Goal: Task Accomplishment & Management: Complete application form

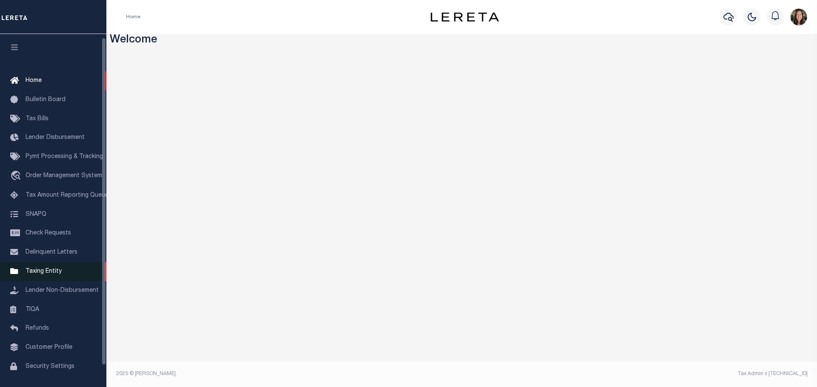
scroll to position [27, 0]
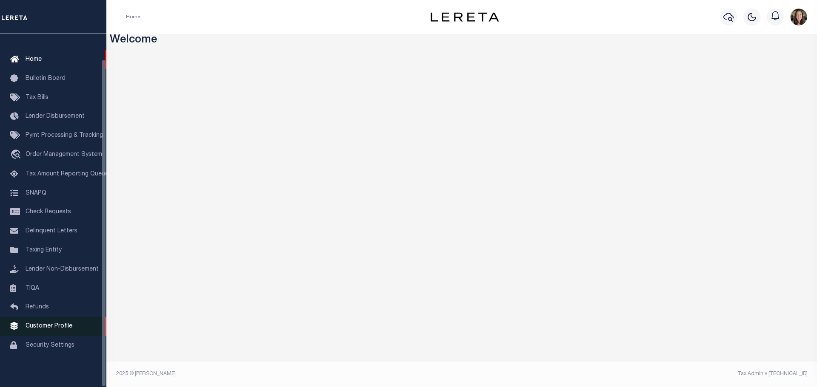
click at [52, 325] on span "Customer Profile" at bounding box center [49, 327] width 47 height 6
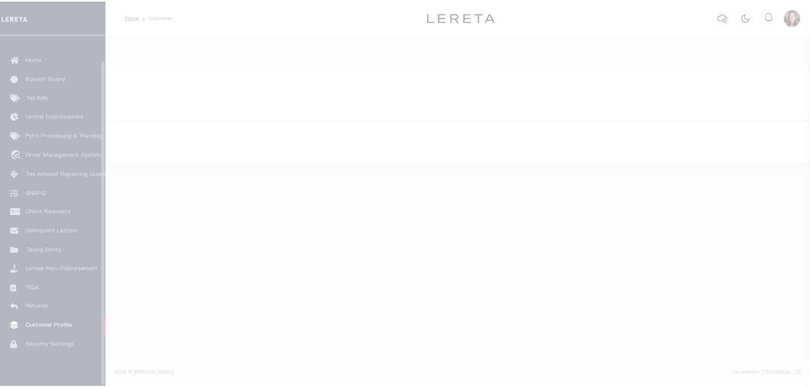
scroll to position [27, 0]
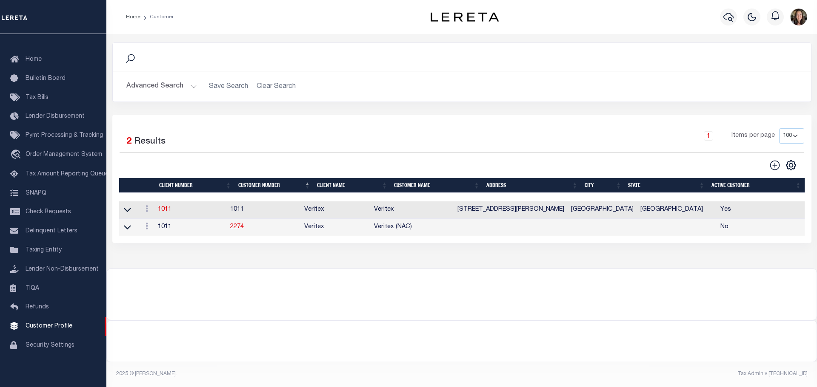
drag, startPoint x: 164, startPoint y: 86, endPoint x: 173, endPoint y: 92, distance: 11.3
click at [164, 86] on button "Advanced Search" at bounding box center [161, 86] width 71 height 17
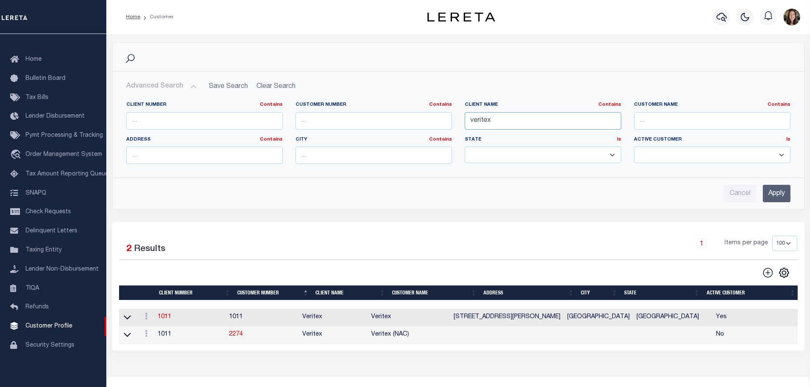
click at [474, 119] on input "veritex" at bounding box center [543, 120] width 157 height 17
type input "fortis"
click at [778, 191] on input "Apply" at bounding box center [777, 193] width 28 height 17
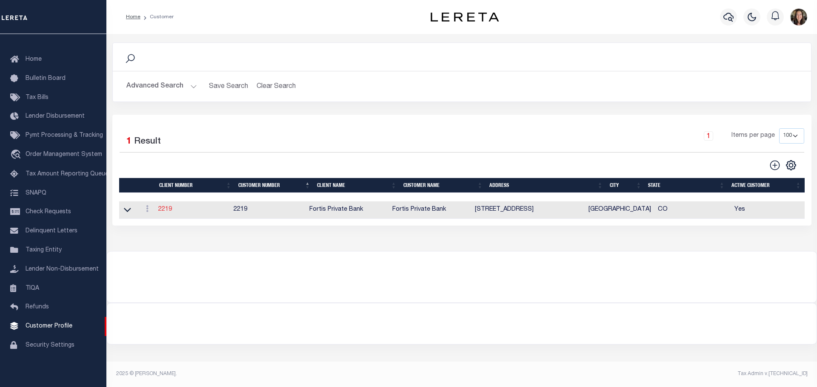
click at [161, 211] on link "2219" at bounding box center [165, 210] width 14 height 6
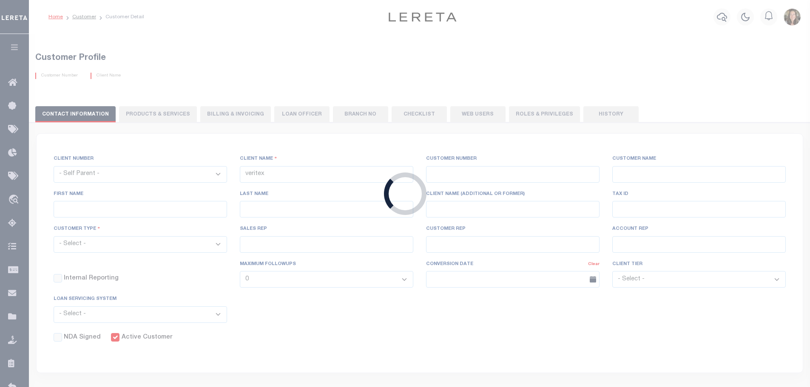
select select
type input "Fortis Private Bank"
type input "2219"
type input "Fortis Private Bank"
type input "[PERSON_NAME]"
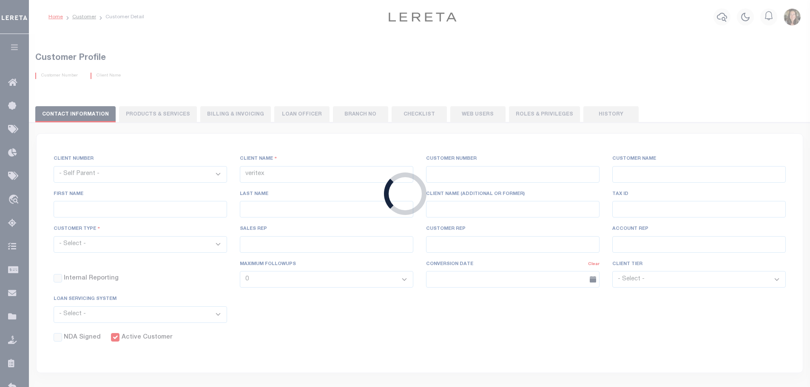
type input "[PERSON_NAME]"
select select "Mixed Portfolio"
type input "TES"
type input "[PERSON_NAME]"
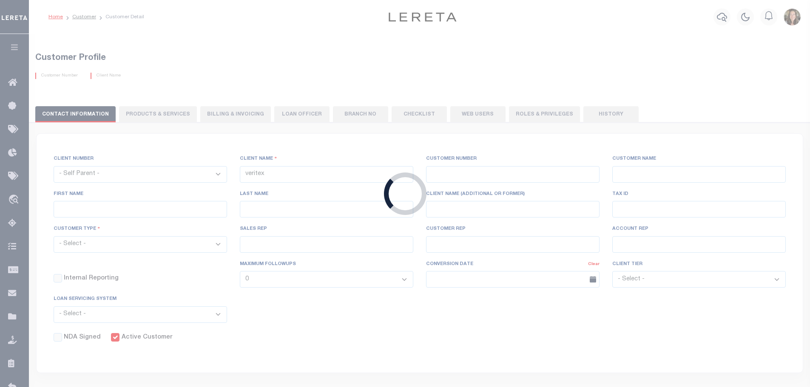
checkbox input "true"
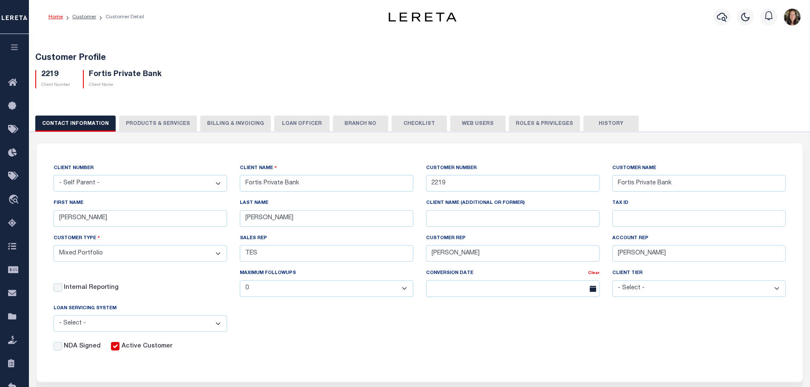
drag, startPoint x: 460, startPoint y: 123, endPoint x: 445, endPoint y: 122, distance: 15.4
click at [460, 123] on button "Web Users" at bounding box center [477, 124] width 55 height 16
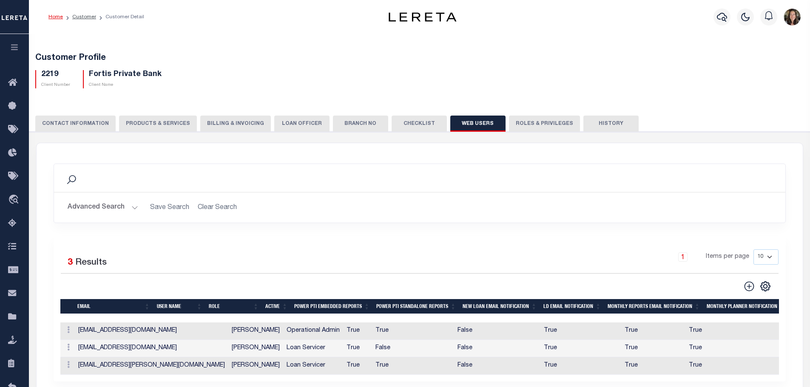
click at [151, 123] on button "PRODUCTS & SERVICES" at bounding box center [158, 124] width 78 height 16
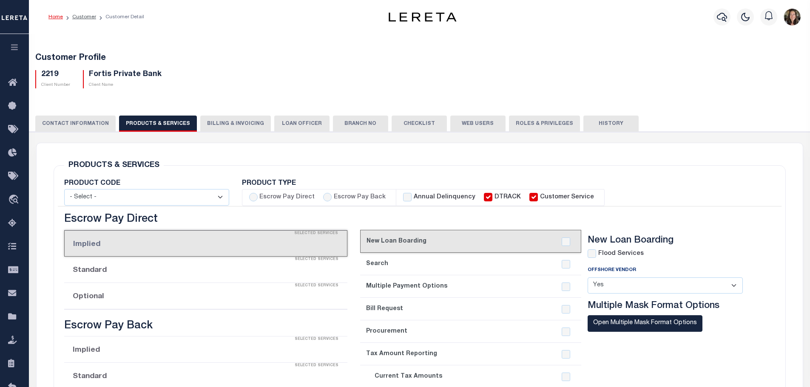
select select "STX"
radio input "true"
checkbox input "true"
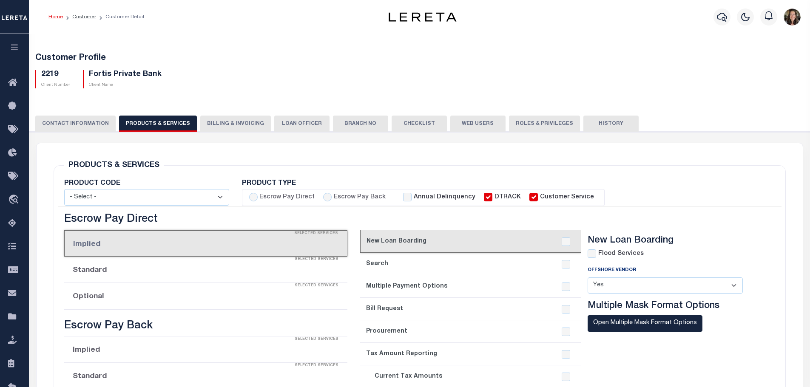
checkbox input "true"
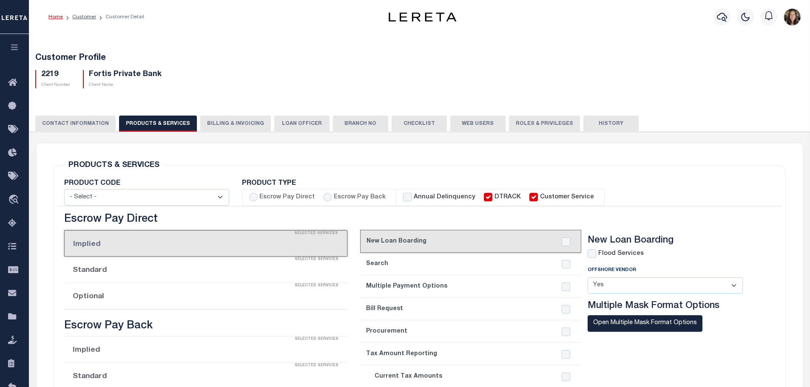
checkbox input "true"
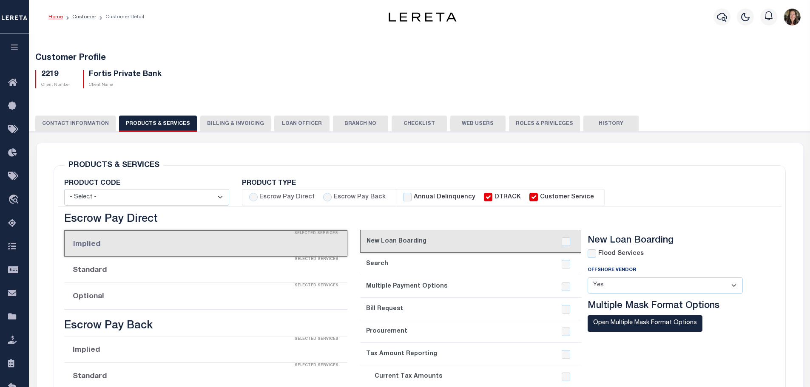
checkbox input "true"
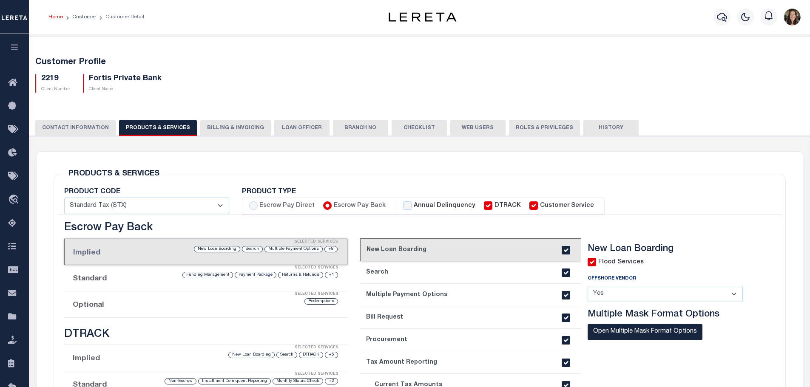
click at [222, 126] on button "Billing & Invoicing" at bounding box center [235, 128] width 71 height 16
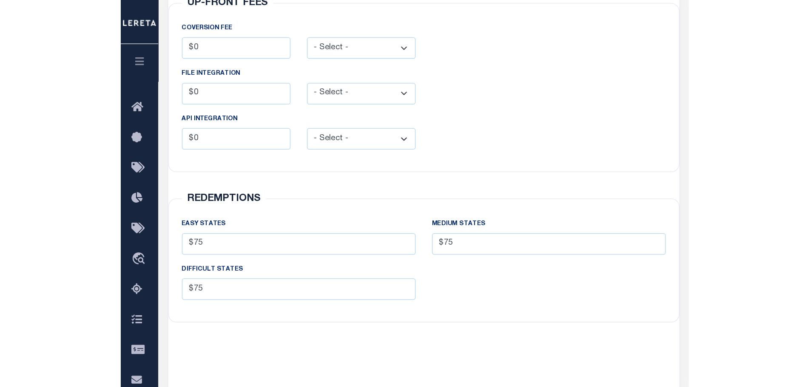
scroll to position [176, 0]
